Goal: Browse casually

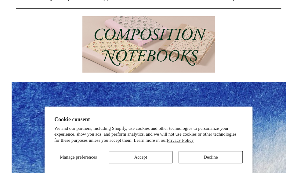
scroll to position [92, 0]
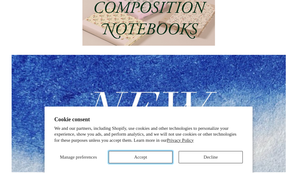
click at [162, 160] on button "Accept" at bounding box center [141, 157] width 64 height 12
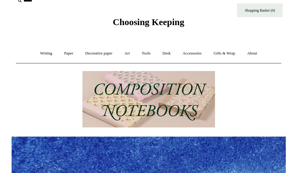
scroll to position [0, 0]
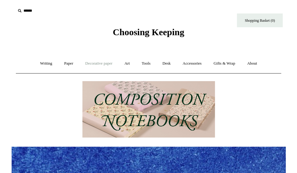
click at [97, 65] on link "Decorative paper +" at bounding box center [99, 63] width 38 height 16
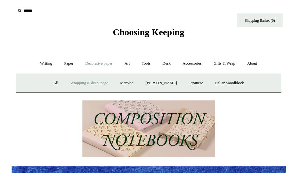
click at [99, 85] on link "Wrapping & decoupage" at bounding box center [89, 83] width 49 height 16
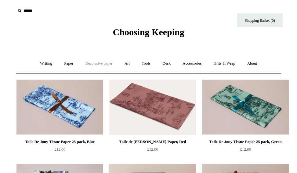
click at [102, 63] on link "Decorative paper +" at bounding box center [99, 63] width 38 height 16
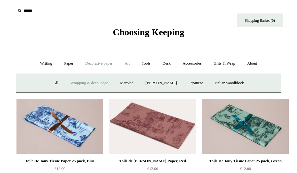
click at [130, 64] on link "Art +" at bounding box center [127, 63] width 16 height 16
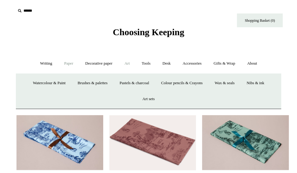
click at [66, 60] on link "Paper +" at bounding box center [69, 63] width 20 height 16
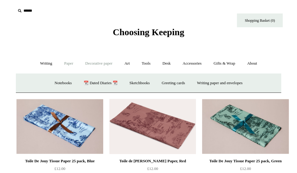
click at [92, 64] on link "Decorative paper +" at bounding box center [99, 63] width 38 height 16
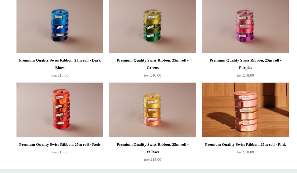
scroll to position [475, 0]
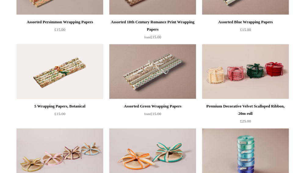
click at [160, 104] on div "Assorted Green Wrapping Papers" at bounding box center [153, 105] width 84 height 7
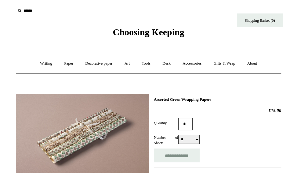
click at [126, 31] on span "Choosing Keeping" at bounding box center [149, 32] width 72 height 10
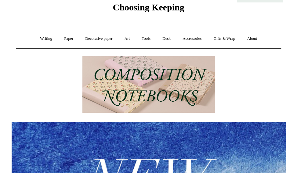
scroll to position [24, 0]
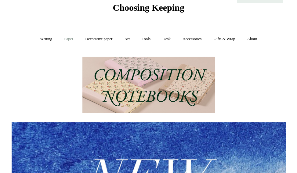
click at [72, 42] on link "Paper +" at bounding box center [69, 39] width 20 height 16
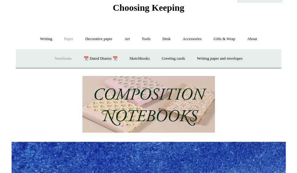
scroll to position [0, 274]
click at [103, 42] on link "Decorative paper +" at bounding box center [99, 39] width 38 height 16
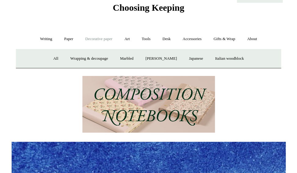
scroll to position [0, 549]
click at [50, 58] on link "All" at bounding box center [56, 58] width 16 height 16
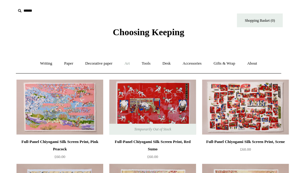
click at [125, 61] on link "Art +" at bounding box center [127, 63] width 16 height 16
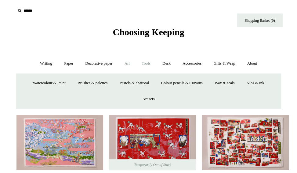
click at [151, 64] on link "Tools +" at bounding box center [146, 63] width 20 height 16
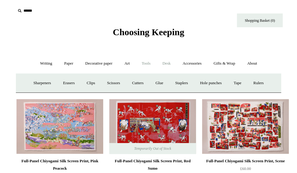
click at [163, 64] on link "Desk +" at bounding box center [166, 63] width 19 height 16
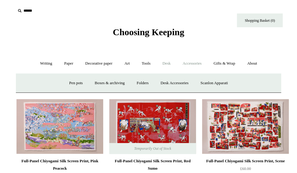
click at [196, 65] on link "Accessories +" at bounding box center [192, 63] width 30 height 16
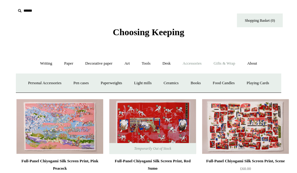
click at [225, 64] on link "Gifts & Wrap +" at bounding box center [224, 63] width 33 height 16
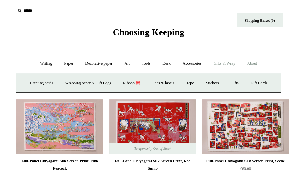
click at [260, 66] on link "About +" at bounding box center [252, 63] width 21 height 16
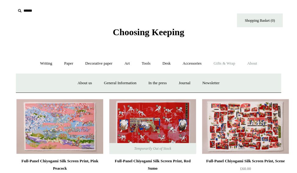
click at [226, 64] on link "Gifts & Wrap +" at bounding box center [224, 63] width 33 height 16
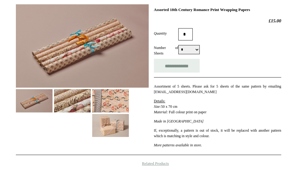
scroll to position [61, 0]
